Goal: Task Accomplishment & Management: Manage account settings

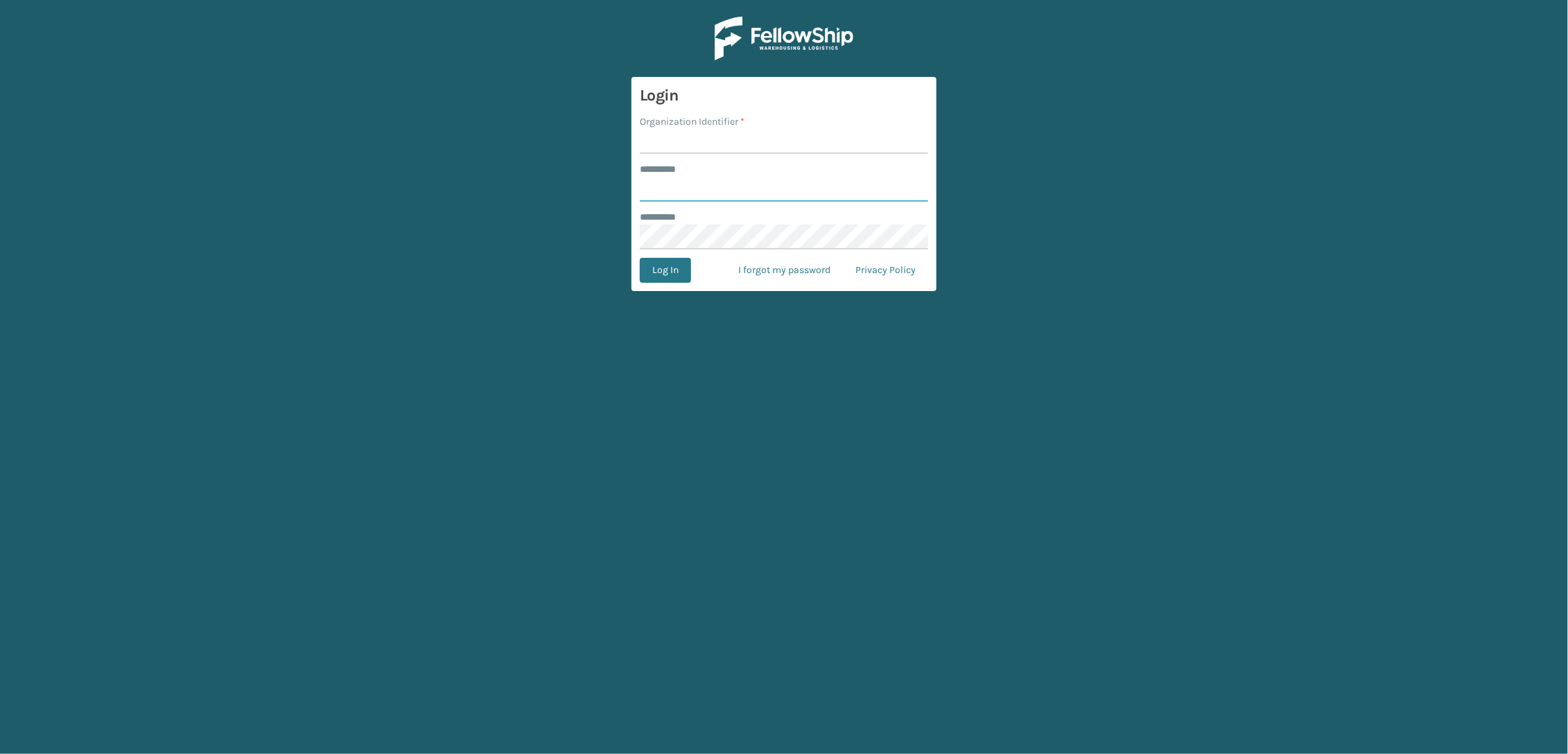
type input "*****"
click at [694, 147] on input "Organization Identifier *" at bounding box center [783, 141] width 288 height 25
type input "SleepGeekz"
click at [675, 276] on button "Log In" at bounding box center [665, 270] width 52 height 25
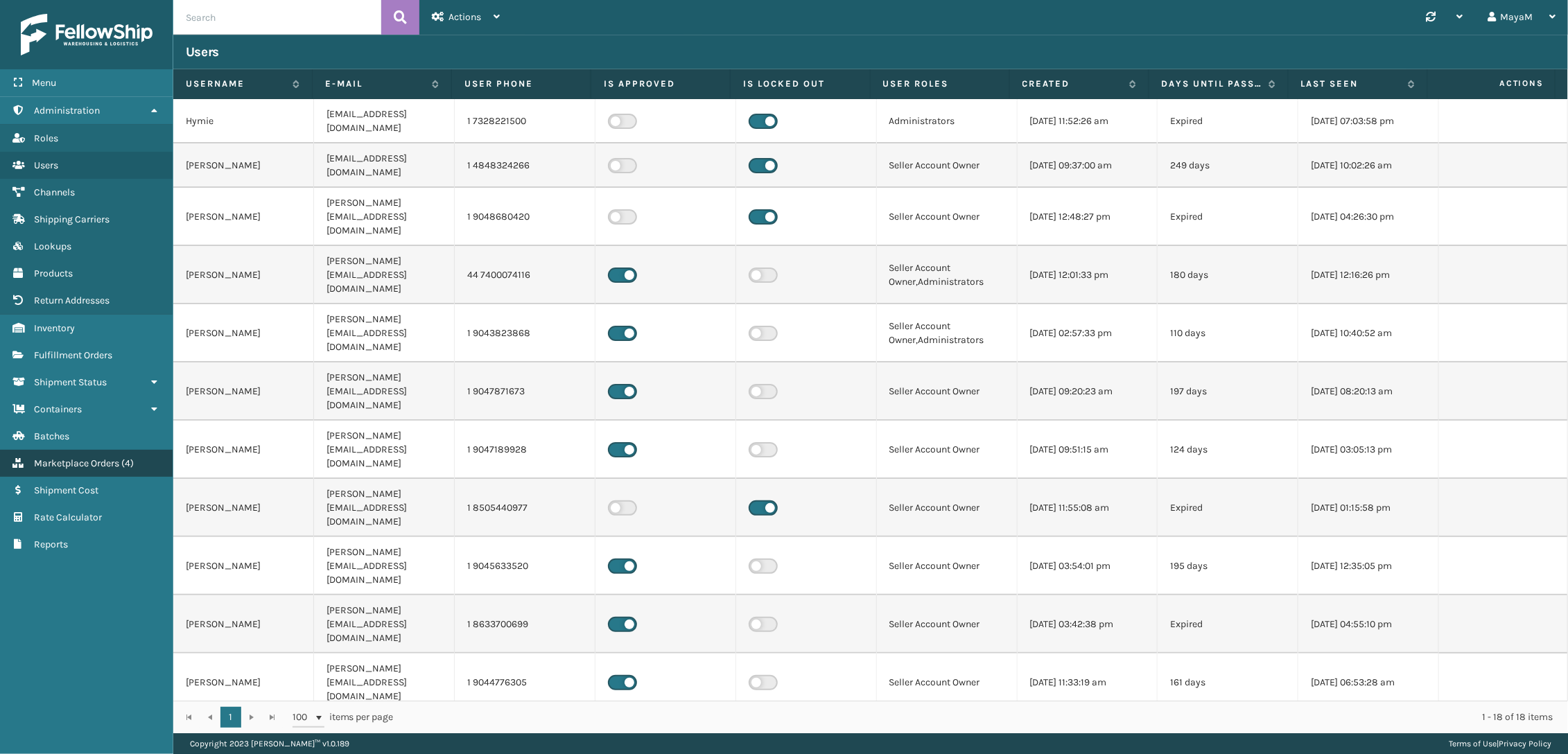
click at [86, 474] on link "Marketplace Orders ( 4 )" at bounding box center [86, 463] width 172 height 27
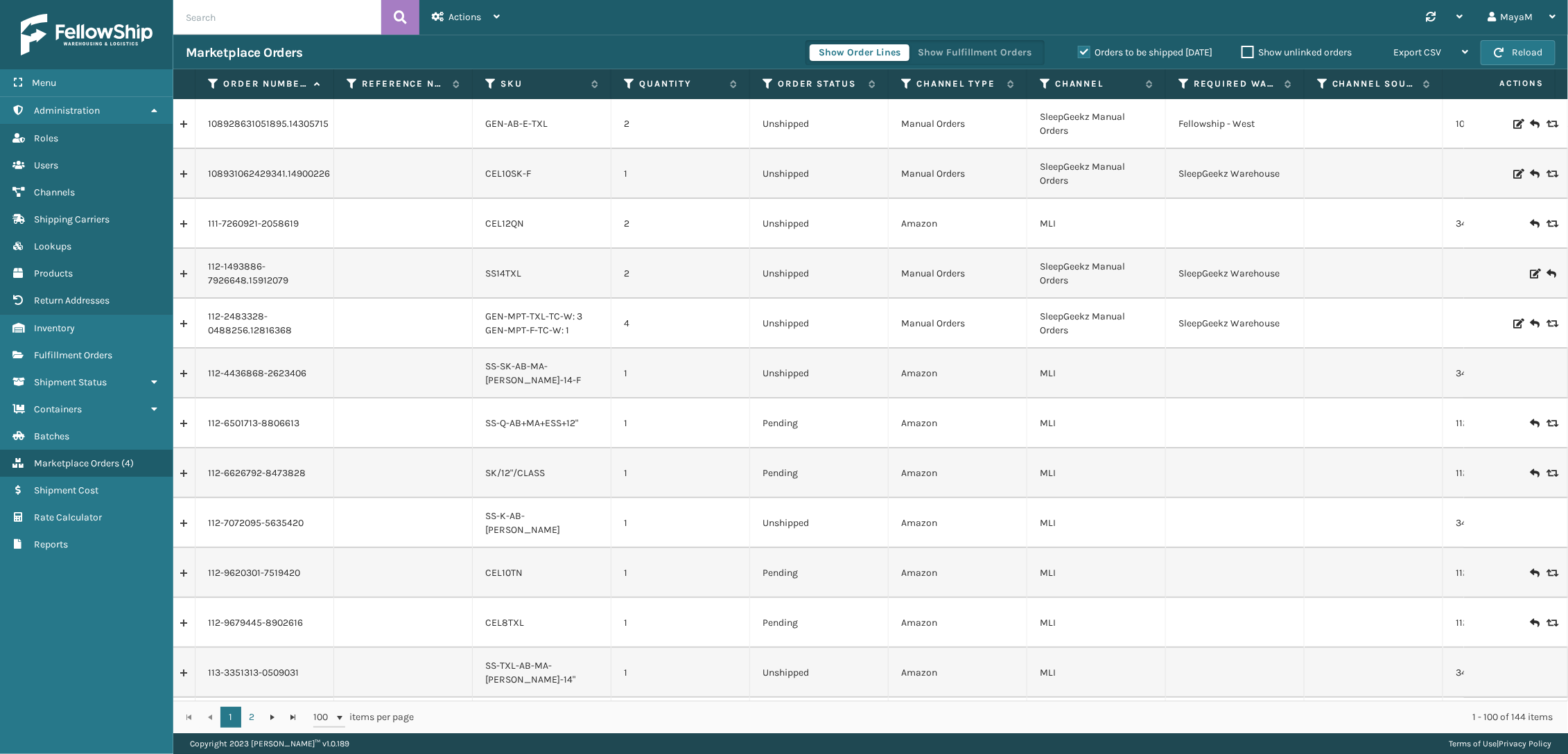
click at [299, 25] on input "text" at bounding box center [277, 18] width 208 height 35
paste input "113-3868951-1355466"
type input "113-3868951-1355466"
click at [399, 18] on icon at bounding box center [400, 18] width 13 height 21
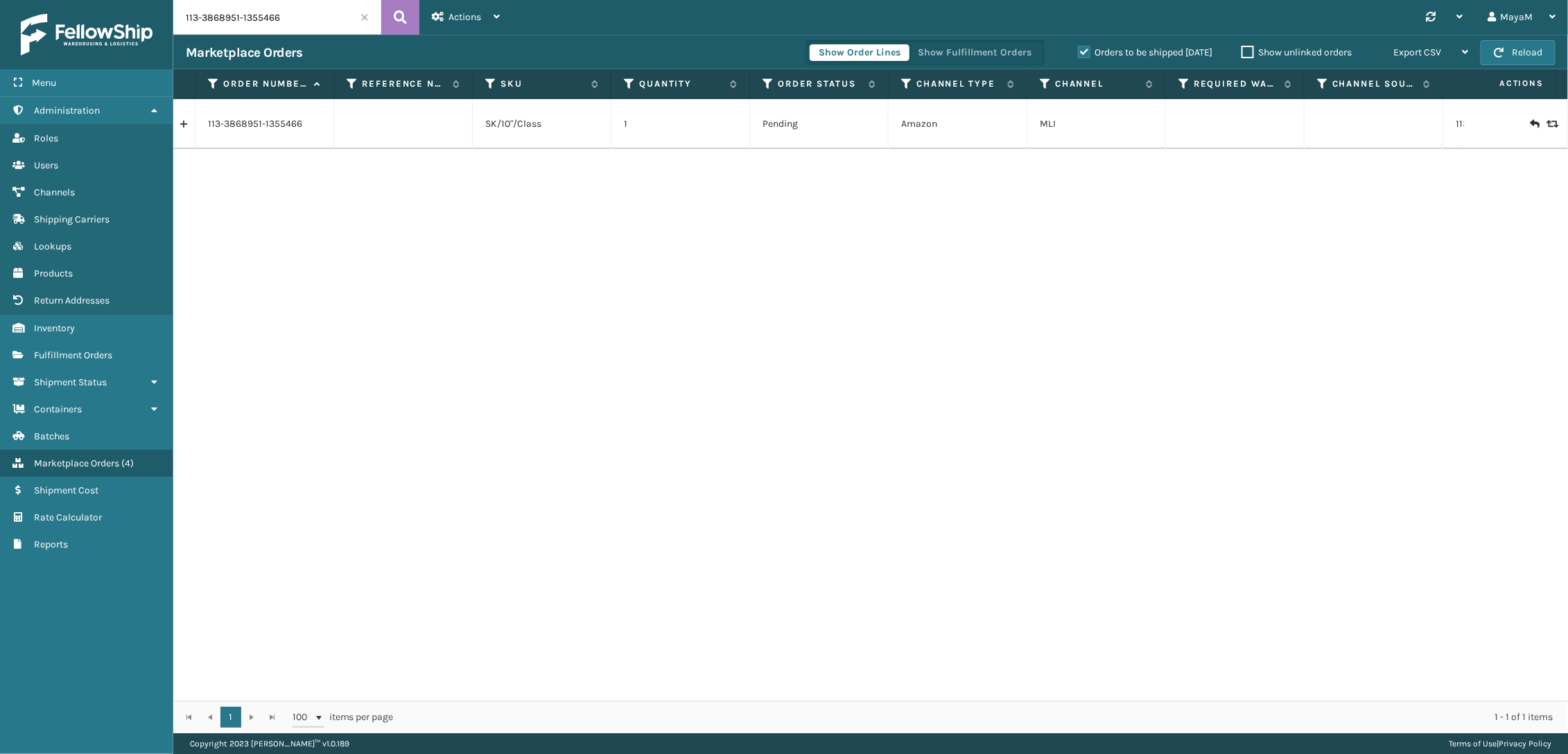
click at [191, 127] on link at bounding box center [183, 124] width 21 height 22
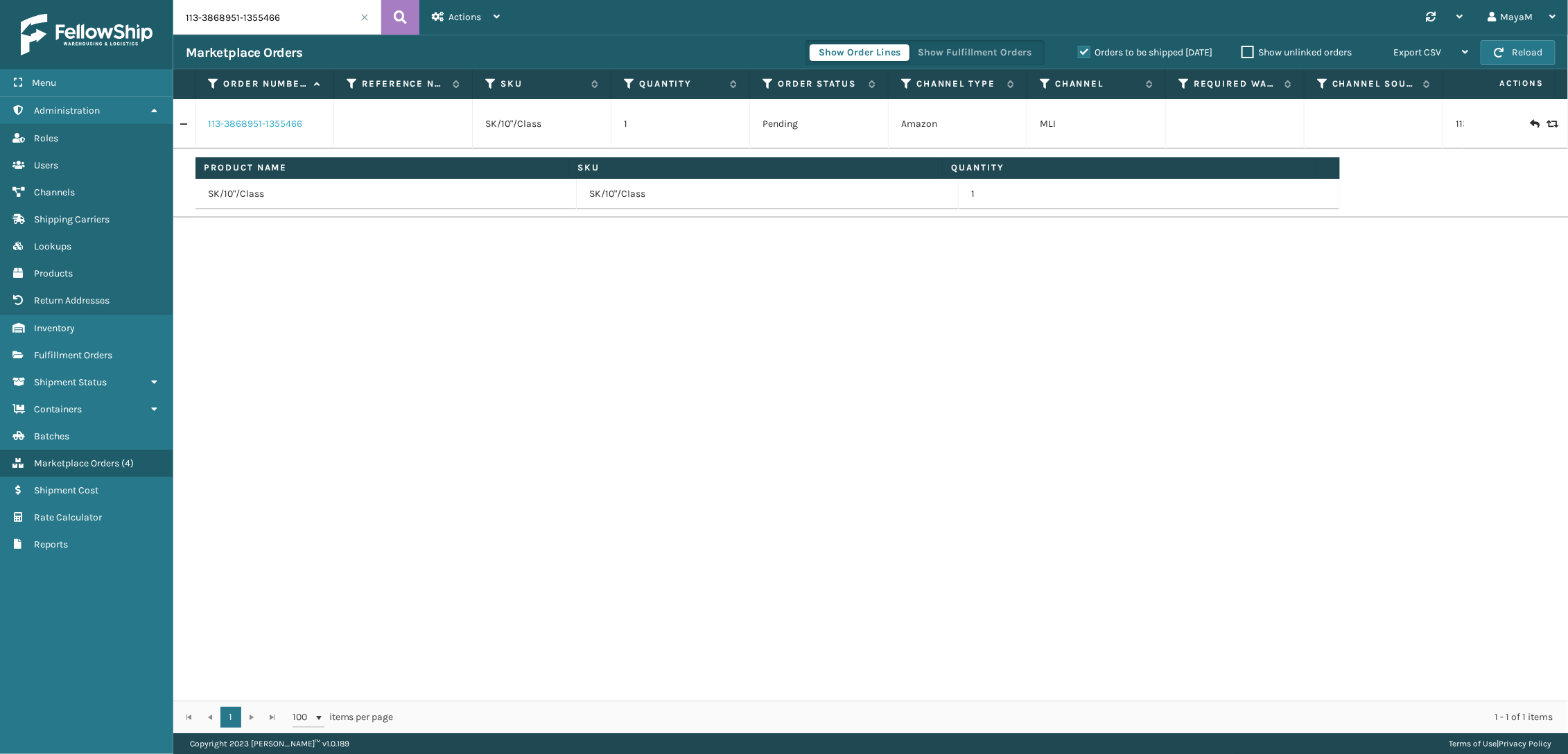
click at [273, 122] on link "113-3868951-1355466" at bounding box center [255, 124] width 94 height 14
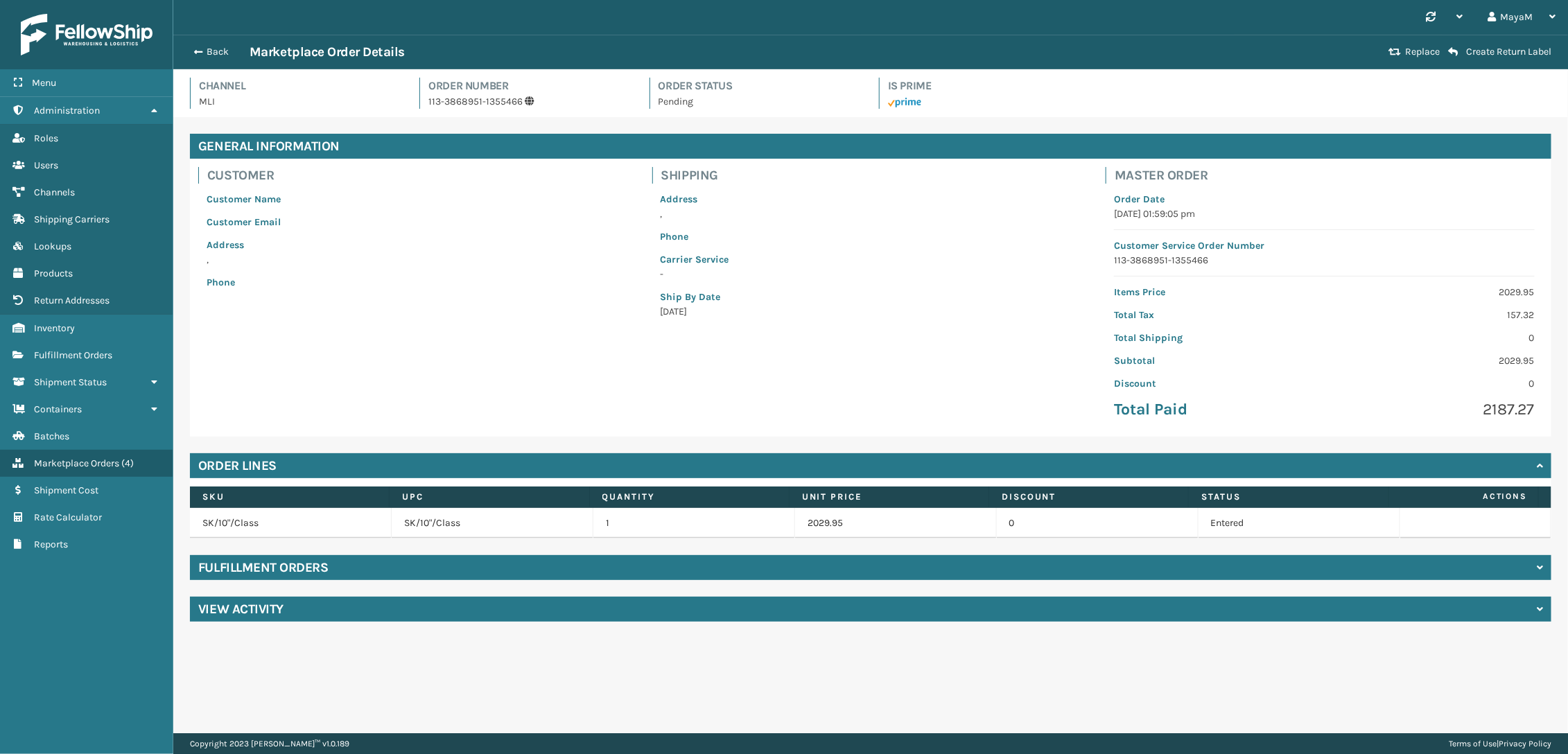
click at [429, 575] on div "Fulfillment Orders" at bounding box center [870, 568] width 1361 height 25
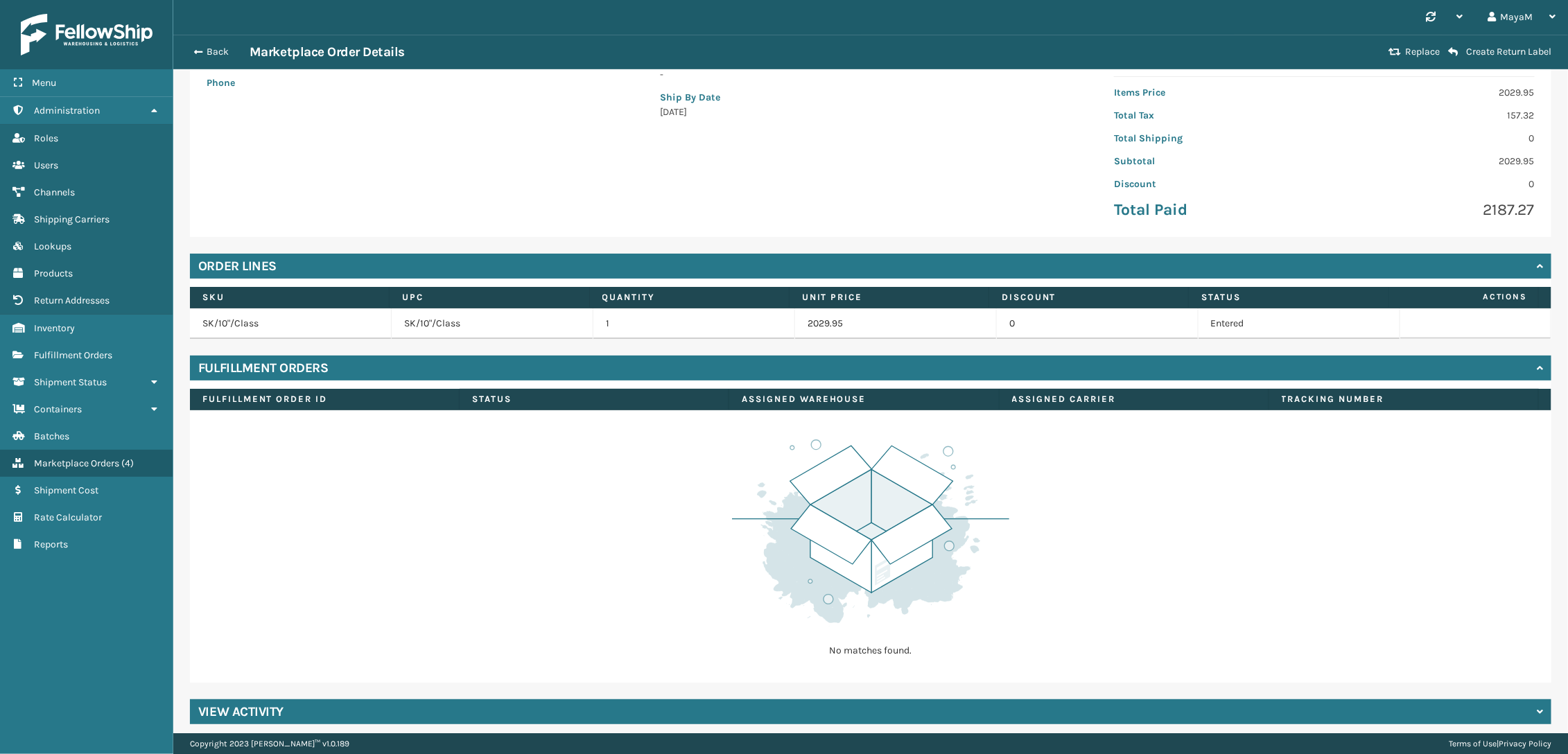
scroll to position [208, 0]
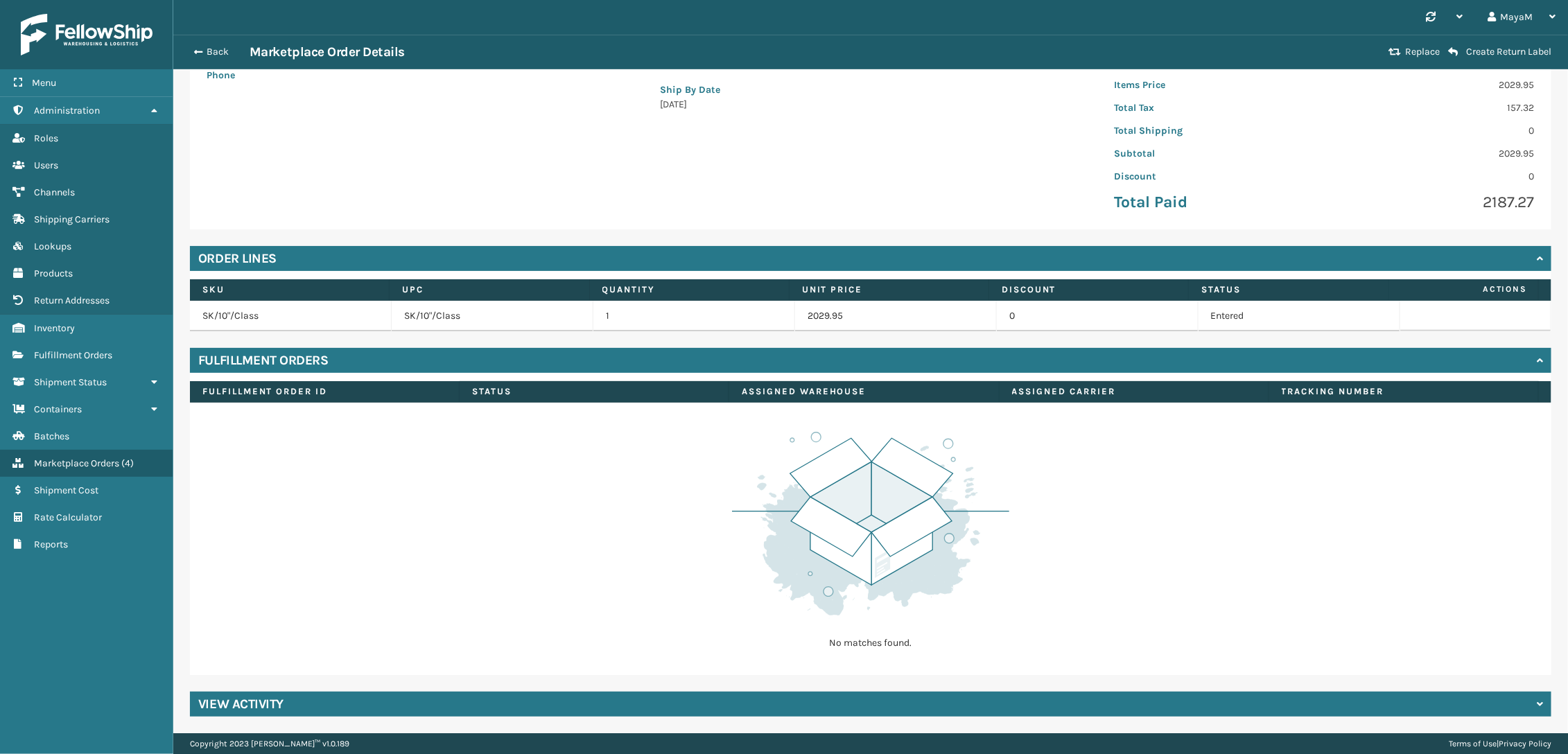
click at [343, 713] on div "View Activity" at bounding box center [870, 704] width 1361 height 25
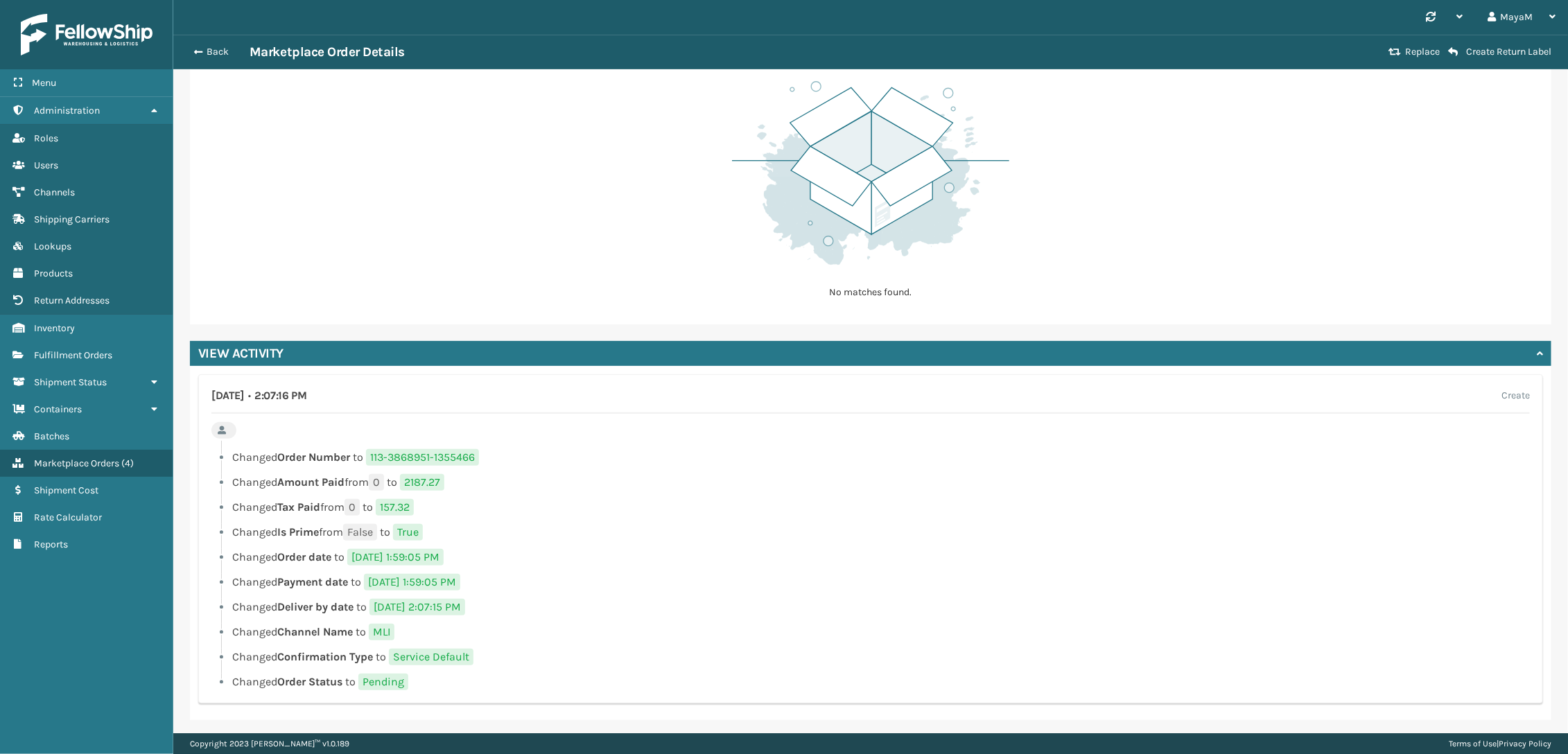
scroll to position [562, 0]
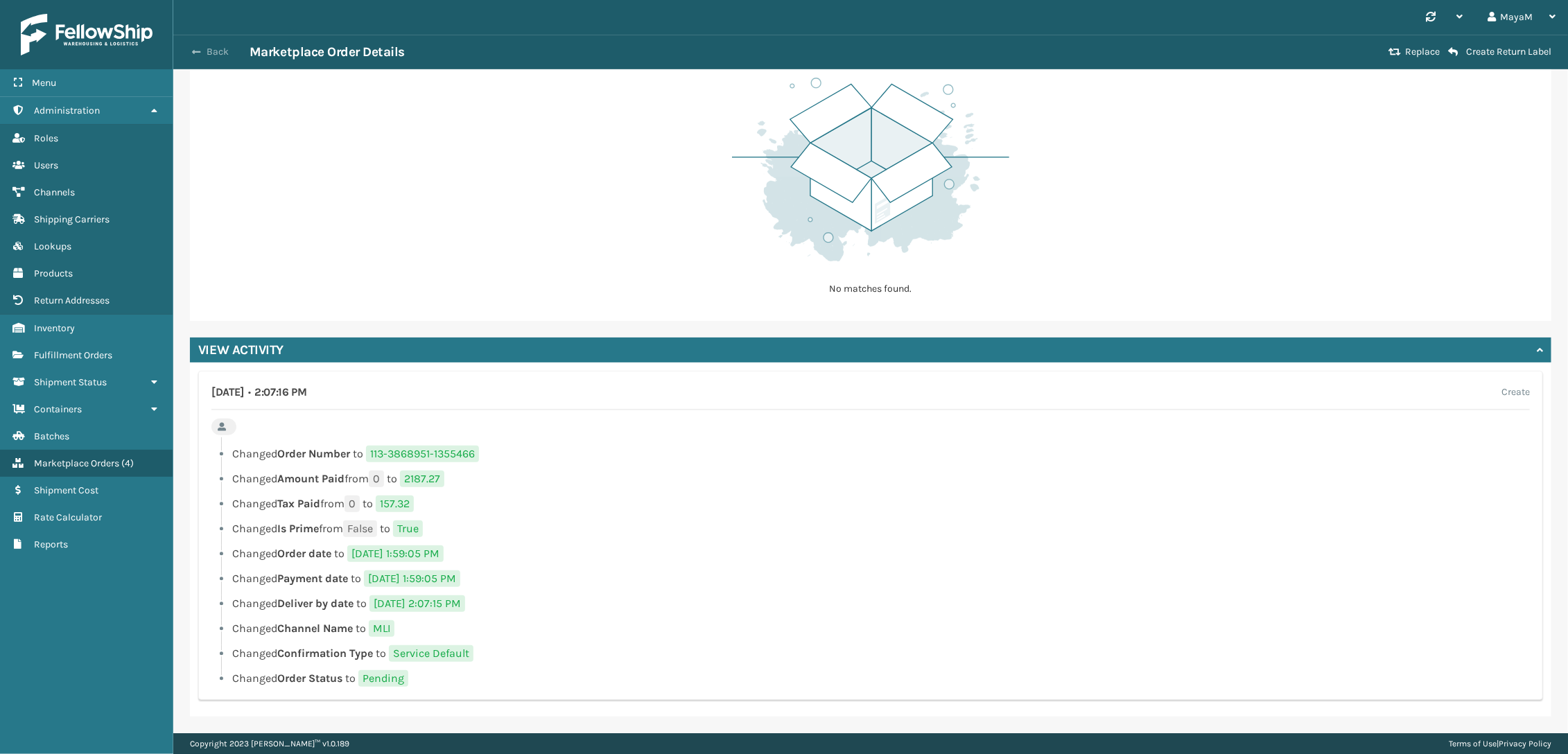
click at [219, 50] on button "Back" at bounding box center [217, 53] width 64 height 13
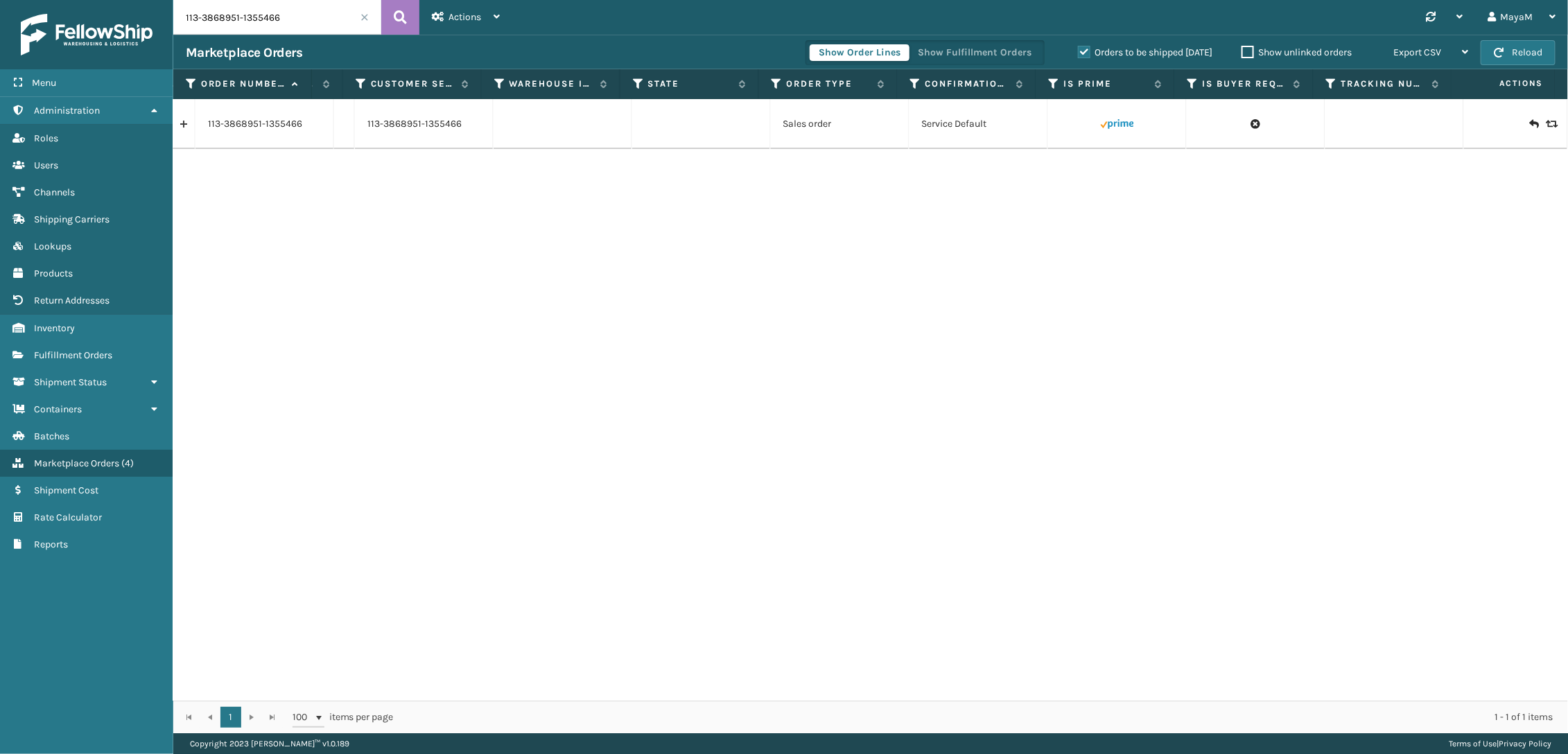
click at [1089, 52] on label "Orders to be shipped [DATE]" at bounding box center [1145, 52] width 135 height 12
click at [1078, 52] on input "Orders to be shipped [DATE]" at bounding box center [1078, 49] width 1 height 9
click at [477, 14] on span "Actions" at bounding box center [464, 17] width 32 height 12
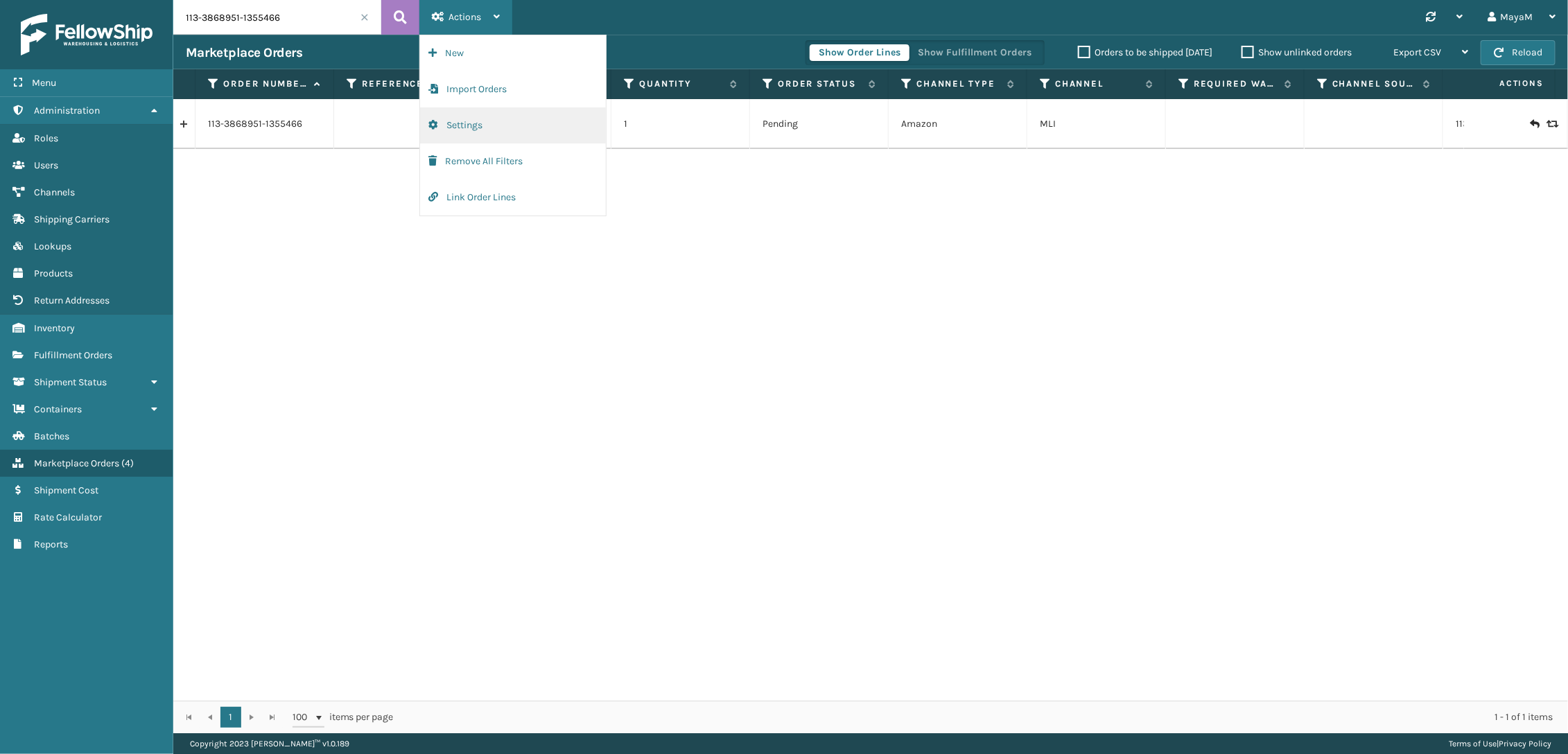
click at [474, 130] on button "Settings" at bounding box center [513, 125] width 186 height 36
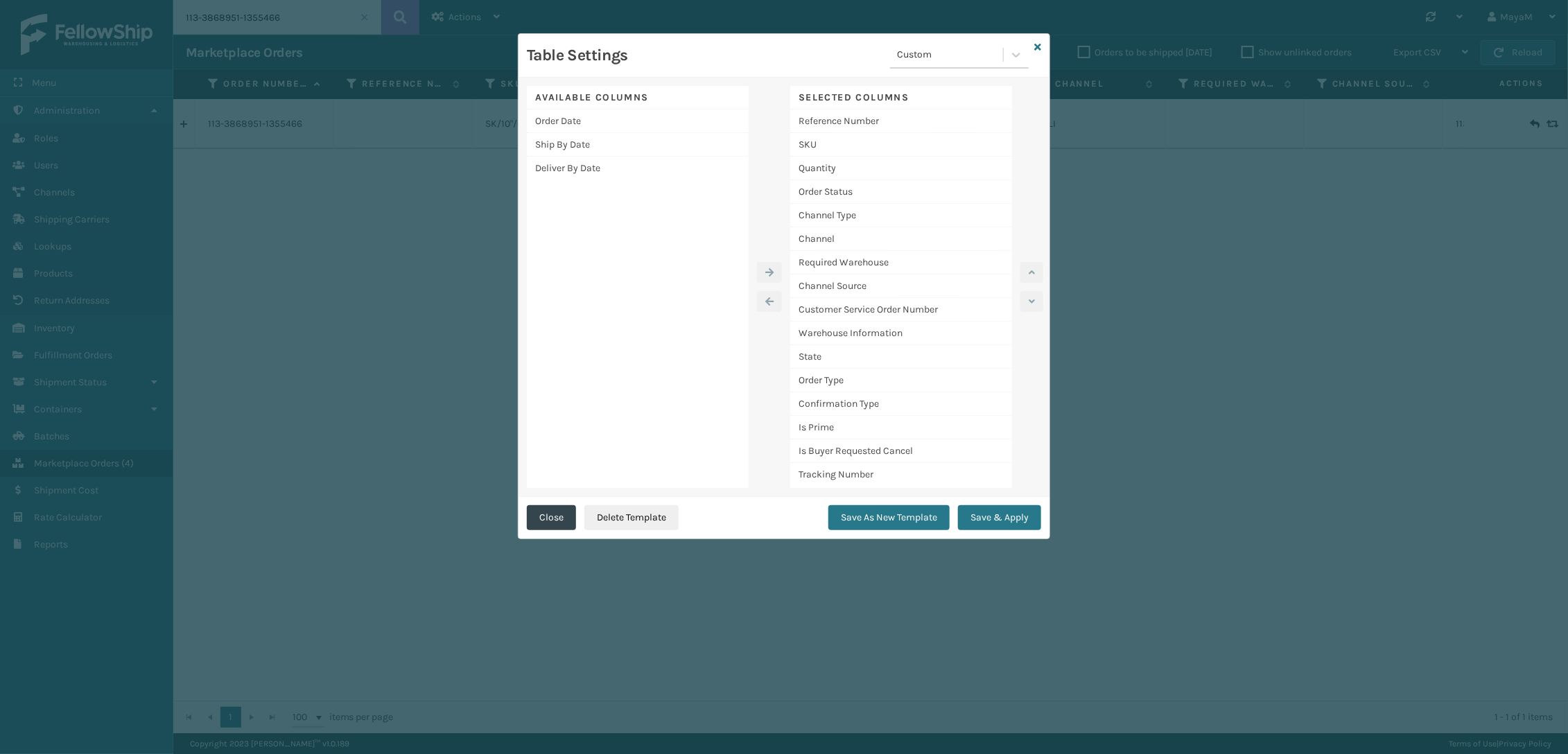
click at [920, 57] on div "Custom" at bounding box center [950, 55] width 108 height 15
click at [373, 344] on div "Table Settings option Custom focused, 1 of 1. 1 result available. Use Up and Do…" at bounding box center [784, 377] width 1568 height 754
click at [415, 314] on div "Table Settings option Custom focused, 1 of 1. 1 result available. Use Up and Do…" at bounding box center [784, 377] width 1568 height 754
click at [1043, 51] on div "Table Settings Custom" at bounding box center [784, 55] width 531 height 43
click at [1040, 49] on icon at bounding box center [1037, 47] width 7 height 10
